Goal: Ask a question

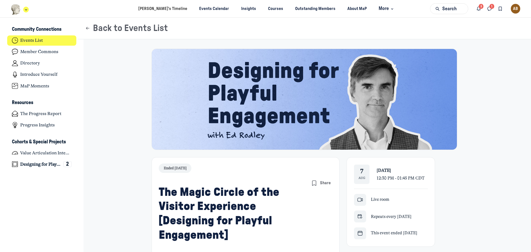
scroll to position [1754, 1087]
click at [17, 7] on img "Main navigation bar" at bounding box center [16, 9] width 10 height 11
click at [93, 7] on ul "Anne’s Timeline Events Calendar Insights Courses Outstanding Members About MaP …" at bounding box center [265, 8] width 531 height 17
click at [51, 27] on h3 "Community Connections" at bounding box center [34, 30] width 45 height 6
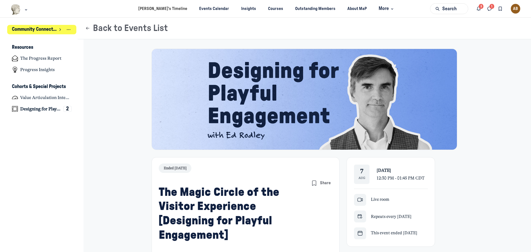
click at [25, 28] on h3 "Community Connections" at bounding box center [34, 30] width 45 height 6
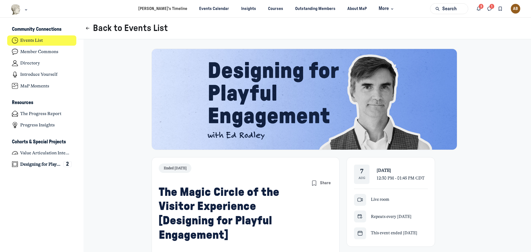
click at [88, 27] on icon "Page Header" at bounding box center [88, 28] width 6 height 6
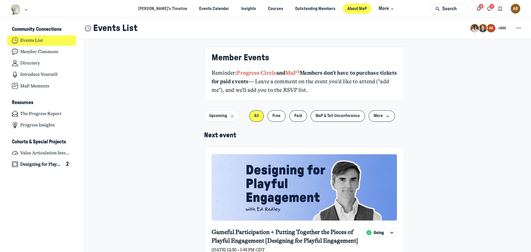
drag, startPoint x: 341, startPoint y: 9, endPoint x: 345, endPoint y: 10, distance: 4.2
click at [343, 9] on link "About MaP" at bounding box center [357, 9] width 29 height 10
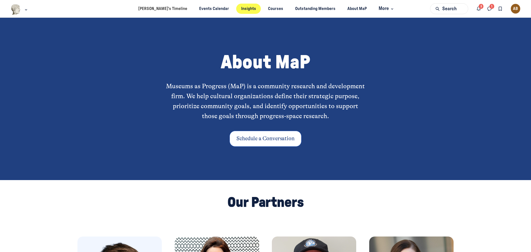
click at [198, 8] on link "Events Calendar" at bounding box center [214, 9] width 40 height 10
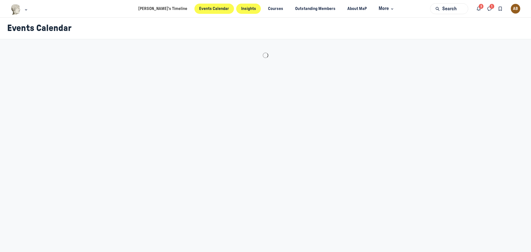
click at [240, 7] on link "Insights" at bounding box center [248, 9] width 25 height 10
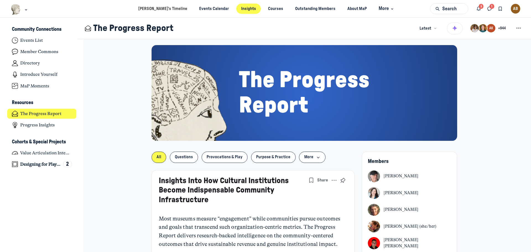
scroll to position [111, 0]
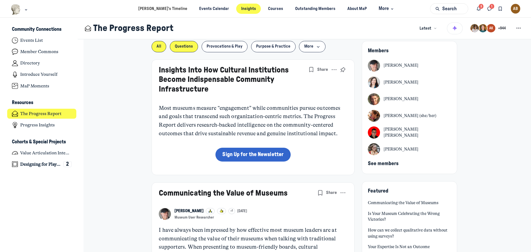
click at [188, 47] on span "Questions" at bounding box center [184, 46] width 18 height 4
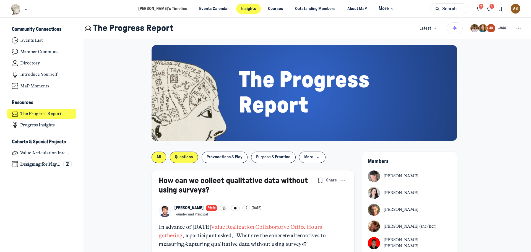
click at [159, 156] on span "All" at bounding box center [159, 157] width 5 height 4
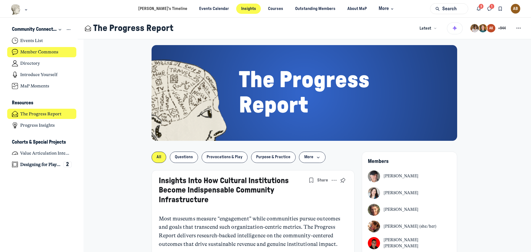
click at [49, 53] on h4 "Member Commons" at bounding box center [39, 52] width 38 height 6
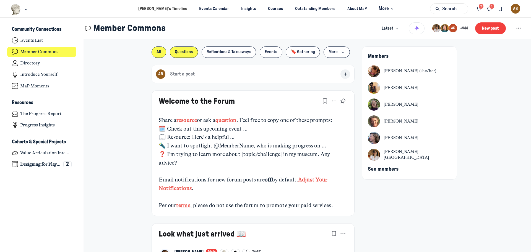
click at [184, 54] on button "Questions" at bounding box center [184, 51] width 28 height 11
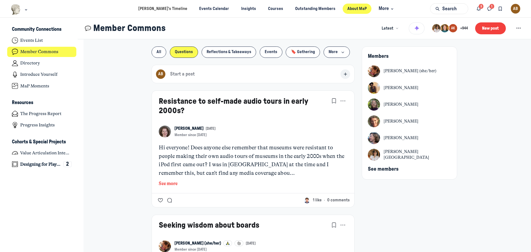
click at [347, 9] on link "About MaP" at bounding box center [357, 9] width 29 height 10
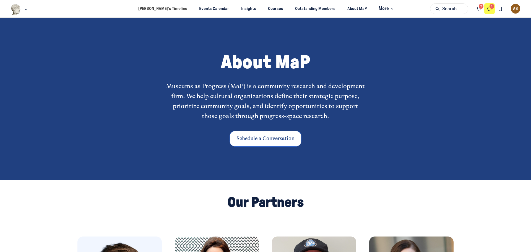
click at [487, 7] on icon "Direct messages" at bounding box center [490, 9] width 6 height 6
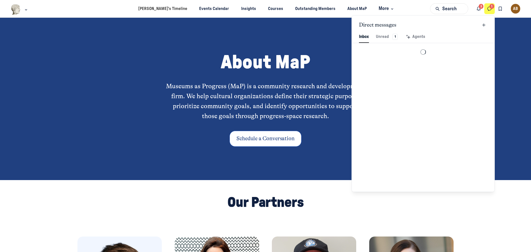
scroll to position [753, 1289]
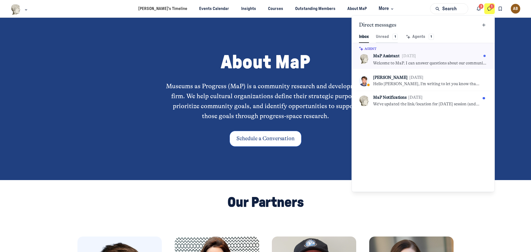
click at [381, 34] on div "Unread 1" at bounding box center [387, 37] width 22 height 6
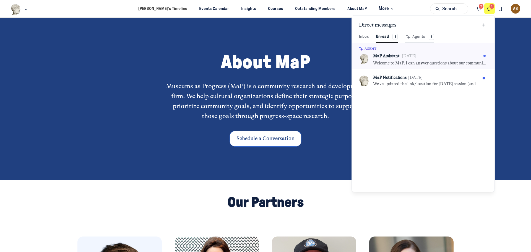
click at [414, 34] on div "Agents 1" at bounding box center [419, 37] width 29 height 6
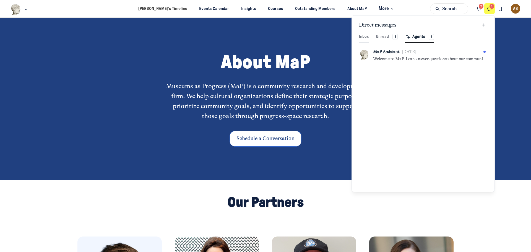
click at [363, 35] on span "Inbox" at bounding box center [364, 37] width 10 height 6
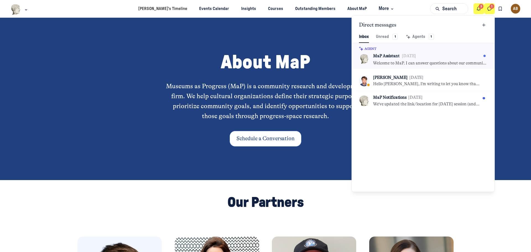
click at [479, 9] on icon "Notifications" at bounding box center [479, 9] width 6 height 6
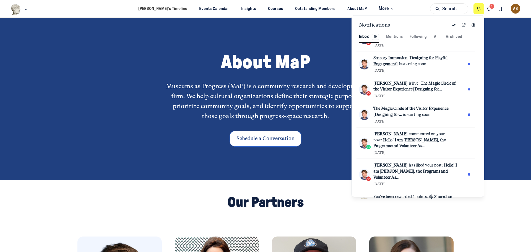
scroll to position [0, 0]
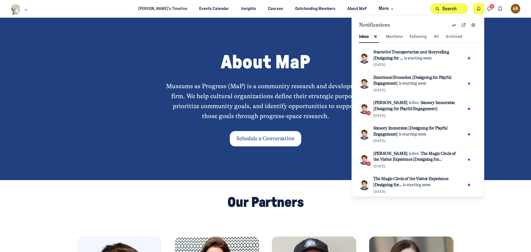
drag, startPoint x: 476, startPoint y: 8, endPoint x: 464, endPoint y: 8, distance: 12.7
click at [476, 8] on icon "Notifications" at bounding box center [479, 9] width 6 height 6
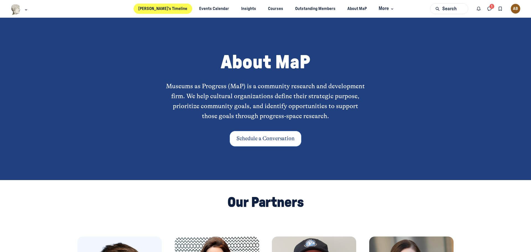
click at [171, 8] on link "[PERSON_NAME]’s Timeline" at bounding box center [163, 9] width 59 height 10
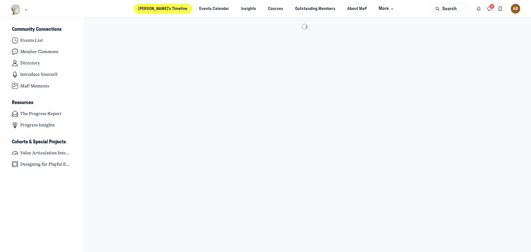
scroll to position [1754, 1087]
click at [40, 53] on h4 "Member Commons" at bounding box center [39, 52] width 38 height 6
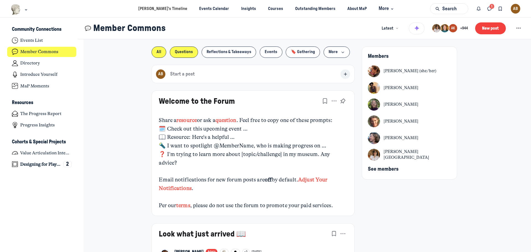
click at [186, 51] on span "Questions" at bounding box center [184, 52] width 18 height 4
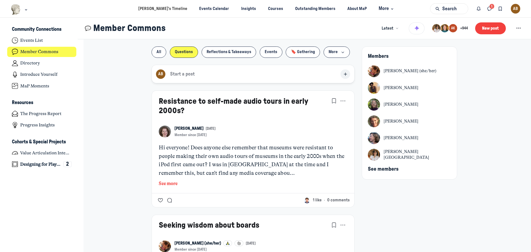
click at [256, 74] on button "AB Start a post" at bounding box center [253, 74] width 203 height 19
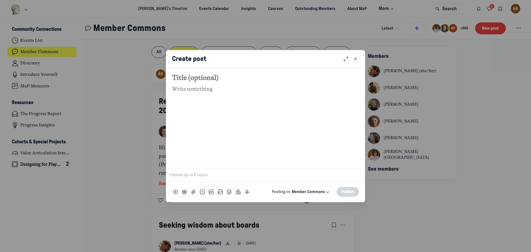
click at [202, 176] on input "Quick post modal" at bounding box center [265, 175] width 194 height 9
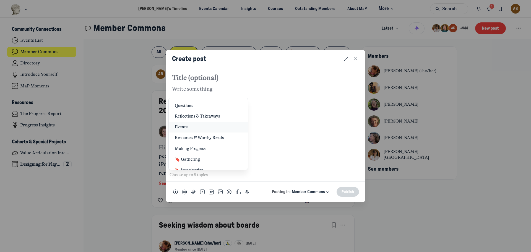
click at [201, 125] on div "Events" at bounding box center [208, 127] width 67 height 6
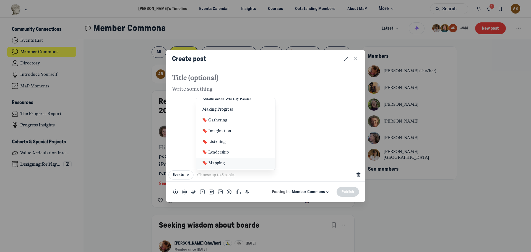
scroll to position [51, 0]
click at [246, 160] on div "🔖 Strategy" at bounding box center [235, 162] width 67 height 6
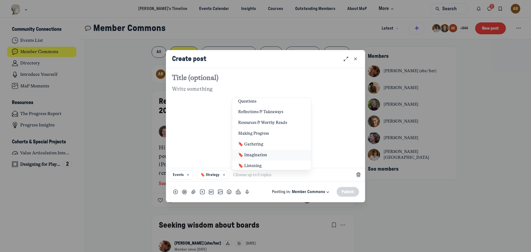
scroll to position [0, 0]
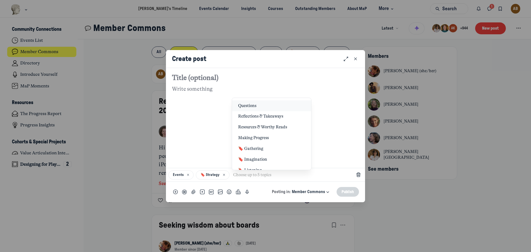
click at [257, 106] on div "Questions" at bounding box center [271, 106] width 67 height 6
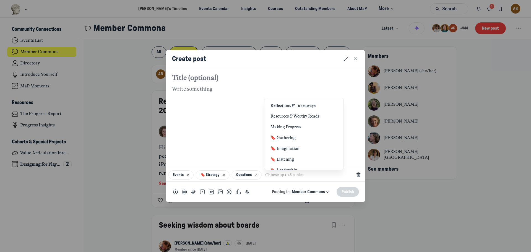
drag, startPoint x: 214, startPoint y: 106, endPoint x: 209, endPoint y: 95, distance: 12.5
click at [214, 106] on div "Quick post modal" at bounding box center [265, 124] width 187 height 78
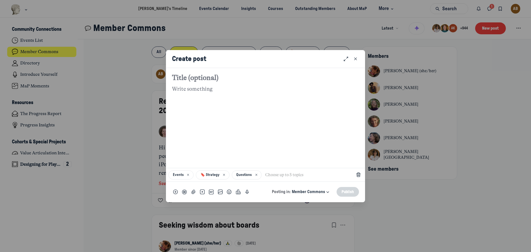
click at [193, 73] on textarea "Quick post modal" at bounding box center [265, 78] width 187 height 10
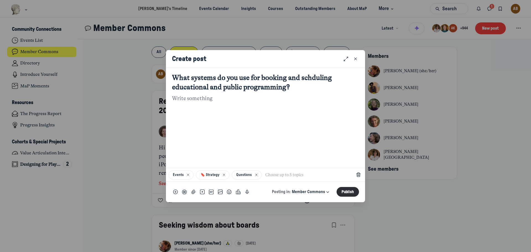
click at [313, 77] on textarea "What systems do you use for booking and schduling educational and public progra…" at bounding box center [265, 82] width 187 height 19
type textarea "What systems do you use for booking and scheduling educational and public progr…"
click at [214, 100] on p "Quick post modal" at bounding box center [265, 98] width 187 height 9
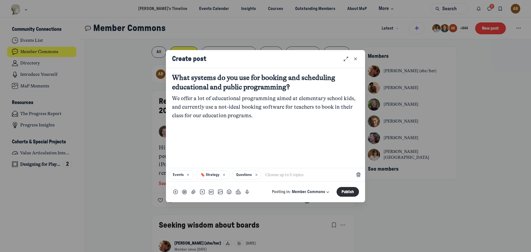
click at [333, 109] on p "We offer a lot of educational programming aimed at elementary school kids, and …" at bounding box center [265, 106] width 187 height 25
drag, startPoint x: 209, startPoint y: 114, endPoint x: 192, endPoint y: 117, distance: 17.7
click at [191, 117] on p "We offer a lot of educational programming aimed at elementary school kids, and …" at bounding box center [265, 106] width 187 height 25
drag, startPoint x: 221, startPoint y: 113, endPoint x: 230, endPoint y: 116, distance: 9.7
click at [230, 116] on p "We offer a lot of educational programming aimed at elementary school kids, and …" at bounding box center [265, 106] width 187 height 25
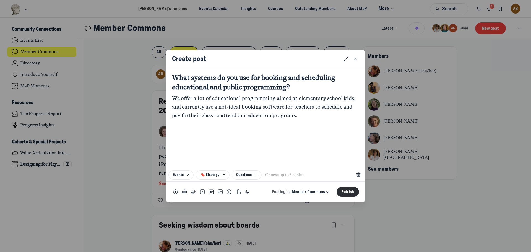
click at [188, 116] on p "We offer a lot of educational programming aimed at elementary school kids, and …" at bounding box center [265, 106] width 187 height 25
click at [326, 117] on p "We offer a lot of educational programming aimed at elementary school kids, and …" at bounding box center [265, 106] width 187 height 25
click at [324, 116] on p "We offer a lot of educational programming aimed at elementary school kids, and …" at bounding box center [265, 106] width 187 height 25
click at [181, 126] on p "We offer a lot of educational programming aimed at elementary school kids, and …" at bounding box center [265, 111] width 187 height 34
click at [346, 128] on p "We offer a lot of educational programming aimed at elementary school kids, and …" at bounding box center [265, 111] width 187 height 34
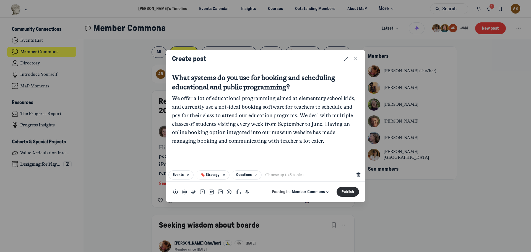
click at [292, 140] on p "We offer a lot of educational programming aimed at elementary school kids, and …" at bounding box center [265, 119] width 187 height 51
click at [236, 129] on p "We offer a lot of educational programming aimed at elementary school kids, and …" at bounding box center [265, 119] width 187 height 51
click at [342, 143] on p "We offer a lot of educational programming aimed at elementary school kids, and …" at bounding box center [265, 119] width 187 height 51
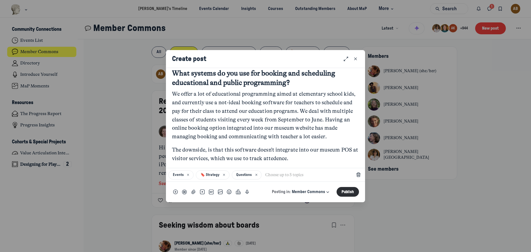
click at [288, 157] on p "The downside, is that this software doesn’t integrate into our museum POS at vi…" at bounding box center [265, 154] width 187 height 17
click at [316, 157] on p "The downside, is that this software doesn’t integrate into our museum POS at vi…" at bounding box center [265, 154] width 187 height 17
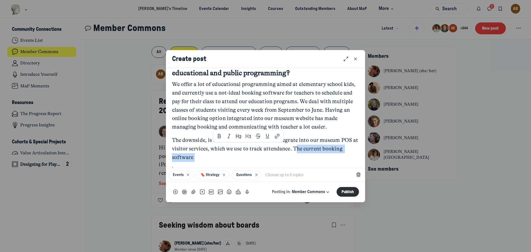
scroll to position [18, 0]
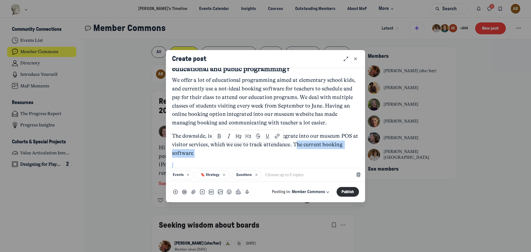
drag, startPoint x: 322, startPoint y: 158, endPoint x: 346, endPoint y: 163, distance: 24.8
click at [346, 163] on div "We offer a lot of educational programming aimed at elementary school kids, and …" at bounding box center [265, 123] width 187 height 95
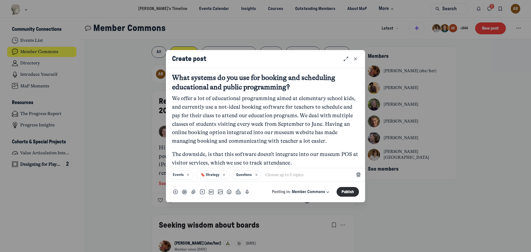
click at [173, 151] on p "The downside, is that this software doesn’t integrate into our museum POS at vi…" at bounding box center [265, 158] width 187 height 17
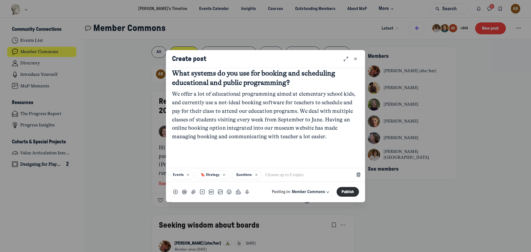
scroll to position [18, 0]
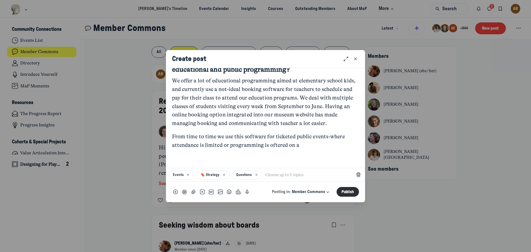
click at [282, 146] on p "From time to time we use this software for ticketed public events-where attenda…" at bounding box center [265, 140] width 187 height 17
click at [316, 143] on p "From time to time we use this software for ticketed public events-where attenda…" at bounding box center [265, 140] width 187 height 17
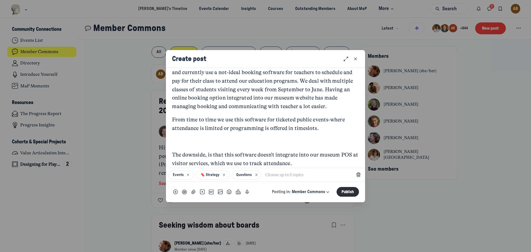
click at [215, 137] on div "We offer a lot of educational programming aimed at elementary school kids, and …" at bounding box center [265, 114] width 187 height 108
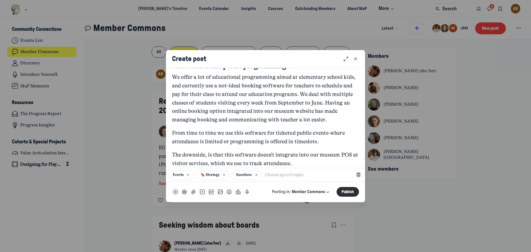
scroll to position [21, 0]
click at [317, 157] on p "The downside, is that this software doesn’t integrate into our museum POS at vi…" at bounding box center [265, 159] width 187 height 17
click at [312, 162] on p "The downside, is that this software doesn’t integrate into our museum POS at vi…" at bounding box center [265, 159] width 187 height 17
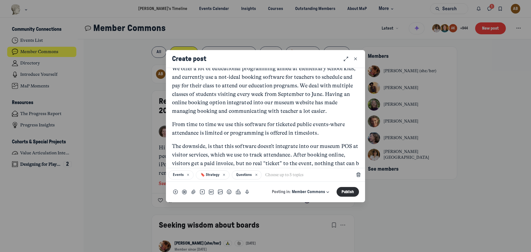
scroll to position [38, 0]
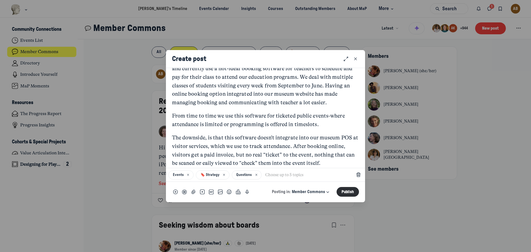
click at [185, 163] on p "The downside, is that this software doesn’t integrate into our museum POS at vi…" at bounding box center [265, 151] width 187 height 34
click at [210, 165] on p "The downside, is that this software doesn’t integrate into our museum POS at vi…" at bounding box center [265, 151] width 187 height 34
drag, startPoint x: 210, startPoint y: 162, endPoint x: 212, endPoint y: 106, distance: 56.7
click at [207, 97] on p "We offer a lot of educational programming aimed at elementary school kids, and …" at bounding box center [265, 81] width 187 height 51
click at [215, 162] on p "The downside, is that this software doesn’t integrate into our museum POS at vi…" at bounding box center [265, 151] width 187 height 34
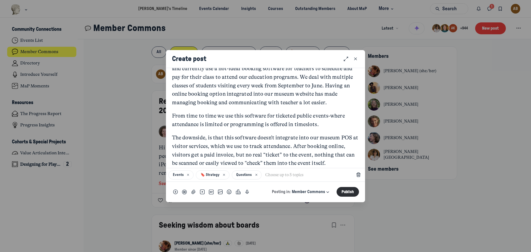
click at [333, 164] on p "The downside, is that this software doesn’t integrate into our museum POS at vi…" at bounding box center [265, 151] width 187 height 34
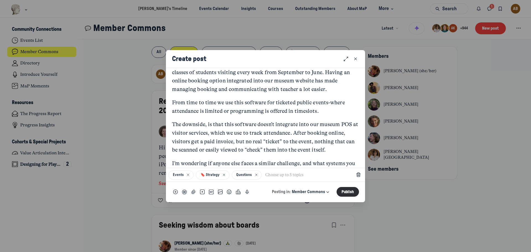
scroll to position [60, 0]
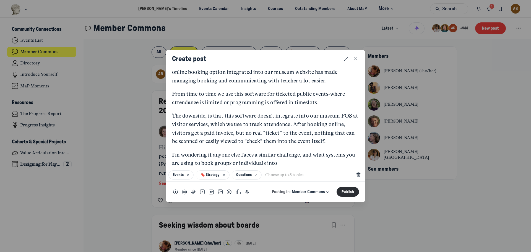
click at [223, 162] on p "I’m wondering if anyone else faces a similar challenge, and what systems you ar…" at bounding box center [265, 159] width 187 height 17
click at [322, 160] on p "I’m wondering if anyone else faces a similar challenge, and what systems you ar…" at bounding box center [265, 159] width 187 height 17
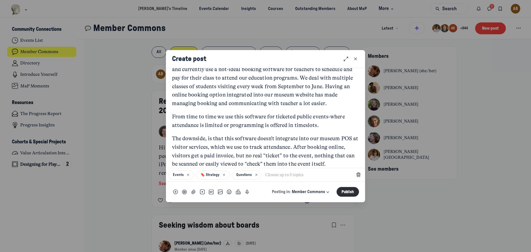
scroll to position [28, 0]
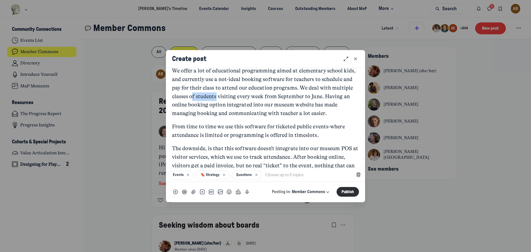
drag, startPoint x: 216, startPoint y: 96, endPoint x: 193, endPoint y: 95, distance: 23.3
click at [193, 95] on p "We offer a lot of educational programming aimed at elementary school kids, and …" at bounding box center [265, 92] width 187 height 51
click at [192, 95] on p "We offer a lot of educational programming aimed at elementary school kids, and …" at bounding box center [265, 92] width 187 height 51
click at [214, 96] on p "We offer a lot of educational programming aimed at elementary school kids, and …" at bounding box center [265, 92] width 187 height 51
click at [216, 96] on p "We offer a lot of educational programming aimed at elementary school kids, and …" at bounding box center [265, 92] width 187 height 51
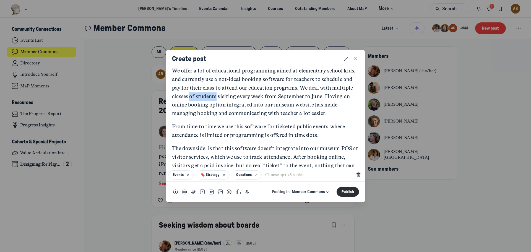
drag, startPoint x: 217, startPoint y: 97, endPoint x: 191, endPoint y: 94, distance: 26.1
click at [191, 94] on p "We offer a lot of educational programming aimed at elementary school kids, and …" at bounding box center [265, 92] width 187 height 51
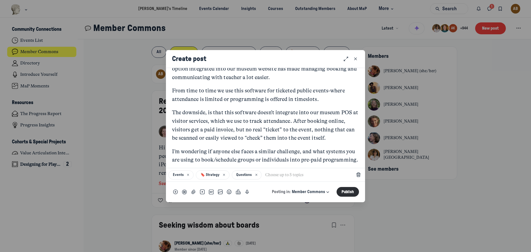
scroll to position [54, 0]
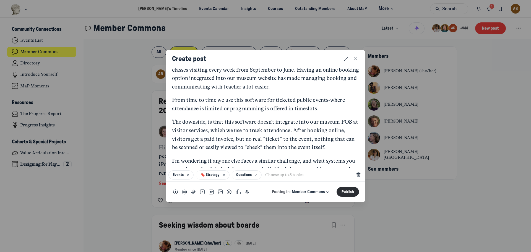
click at [330, 98] on p "From time to time we use this software for ticketed public events-where attenda…" at bounding box center [265, 104] width 187 height 17
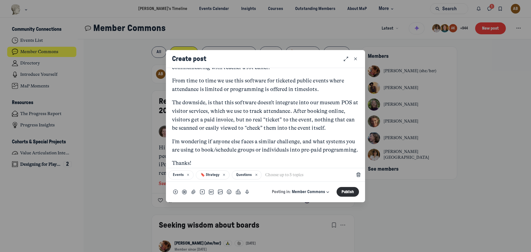
scroll to position [82, 0]
click at [332, 121] on p "The downside, is that this software doesn’t integrate into our museum POS at vi…" at bounding box center [265, 115] width 187 height 34
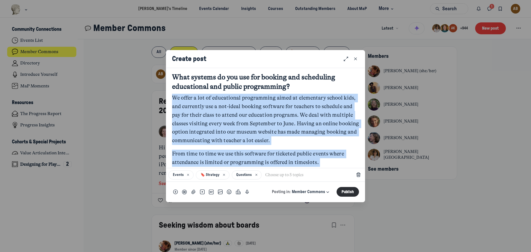
scroll to position [0, 0]
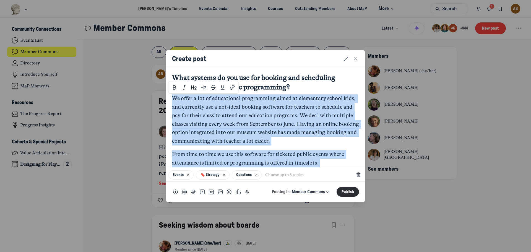
drag, startPoint x: 197, startPoint y: 162, endPoint x: 170, endPoint y: 98, distance: 68.7
click at [170, 98] on div "What systems do you use for booking and scheduling educational and public progr…" at bounding box center [265, 118] width 199 height 100
copy div "We offer a lot of educational programming aimed at elementary school kids, and …"
click at [96, 69] on div "Quick post modal" at bounding box center [265, 126] width 531 height 252
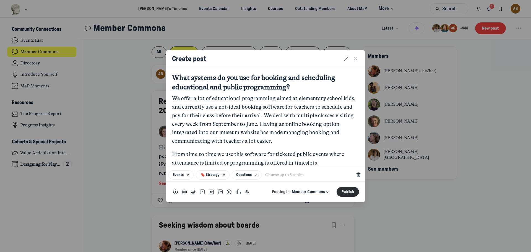
drag, startPoint x: 301, startPoint y: 76, endPoint x: 262, endPoint y: 77, distance: 38.7
click at [262, 77] on textarea "What systems do you use for booking and scheduling educational and public progr…" at bounding box center [265, 82] width 187 height 19
click at [298, 75] on textarea "What systems do you use for scheduling educational and public programming?" at bounding box center [265, 82] width 187 height 19
type textarea "What systems do you use for scheduling and booking educational and public progr…"
drag, startPoint x: 242, startPoint y: 108, endPoint x: 219, endPoint y: 110, distance: 22.8
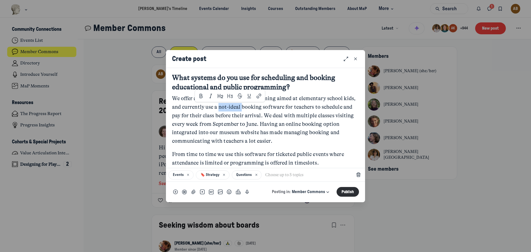
click at [219, 110] on p "We offer a lot of educational programming aimed at elementary school kids, and …" at bounding box center [265, 119] width 187 height 51
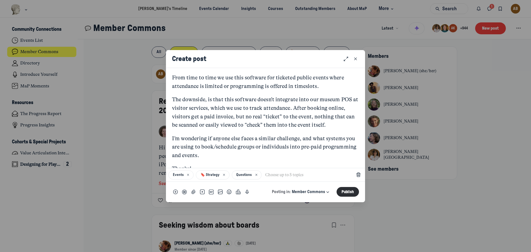
scroll to position [82, 0]
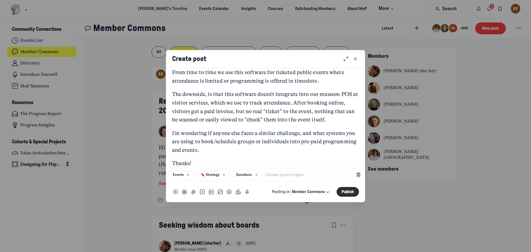
click at [261, 147] on p "I’m wondering if anyone else faces a similar challenge, and what systems you ar…" at bounding box center [265, 141] width 187 height 25
drag, startPoint x: 355, startPoint y: 149, endPoint x: 235, endPoint y: 151, distance: 119.2
click at [235, 151] on p "I’m wondering if anyone else faces a similar challenge, and what systems you ar…" at bounding box center [265, 141] width 187 height 25
drag, startPoint x: 250, startPoint y: 157, endPoint x: 195, endPoint y: 158, distance: 54.8
click at [182, 158] on p "I’m wondering if anyone else faces a similar challenge, and what systems you ar…" at bounding box center [265, 146] width 187 height 34
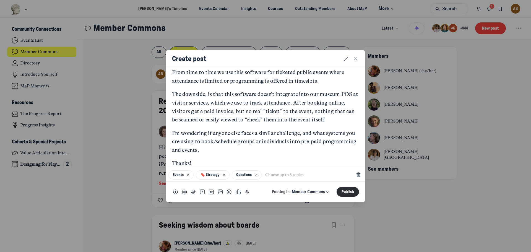
click at [226, 142] on p "I’m wondering if anyone else faces a similar challenge, and what systems you ar…" at bounding box center [265, 141] width 187 height 25
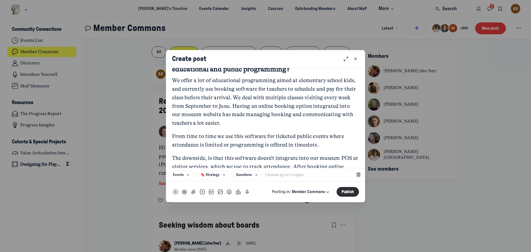
scroll to position [28, 0]
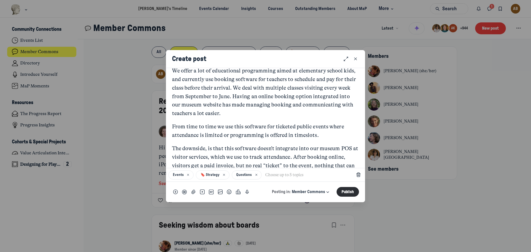
click at [243, 97] on p "We offer a lot of educational programming aimed at elementary school kids, and …" at bounding box center [265, 92] width 187 height 51
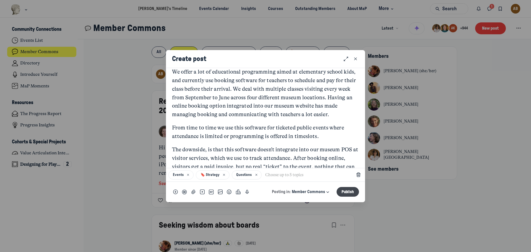
click at [345, 192] on button "Publish" at bounding box center [348, 192] width 23 height 10
